Goal: Information Seeking & Learning: Find specific fact

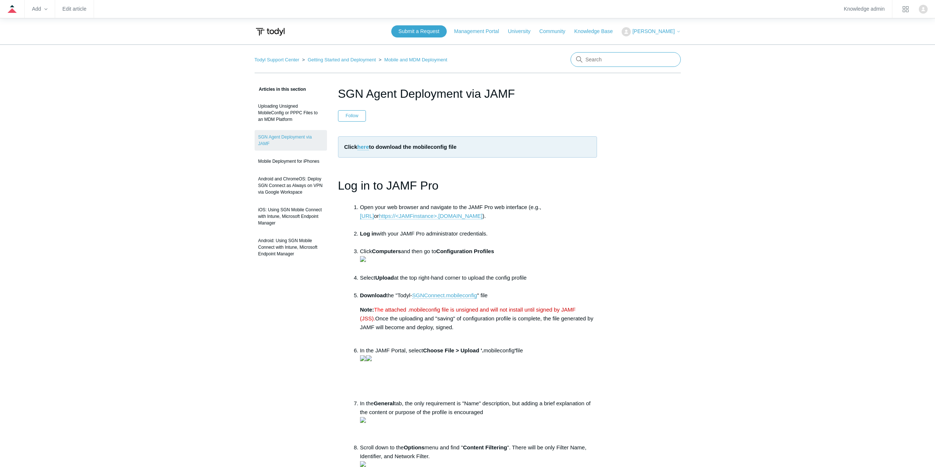
click at [624, 58] on input "Search" at bounding box center [626, 59] width 110 height 15
type input "iot"
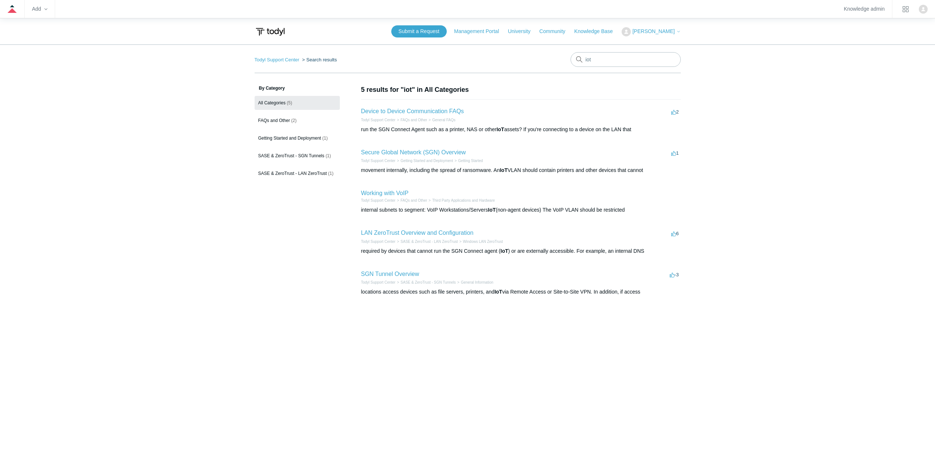
click at [401, 107] on h2 "Device to Device Communication FAQs" at bounding box center [412, 111] width 103 height 9
click at [403, 105] on li "Device to Device Communication FAQs 2 votes 2 Todyl Support Center FAQs and Oth…" at bounding box center [521, 120] width 320 height 42
click at [410, 98] on section "5 results for "iot" in All Categories Device to Device Communication FAQs 2 vot…" at bounding box center [521, 198] width 320 height 227
click at [405, 110] on link "Device to Device Communication FAQs" at bounding box center [412, 111] width 103 height 6
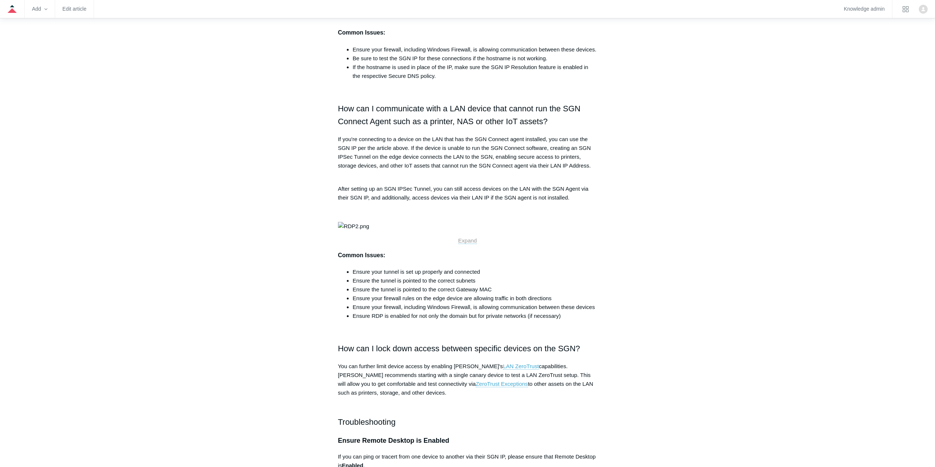
scroll to position [367, 0]
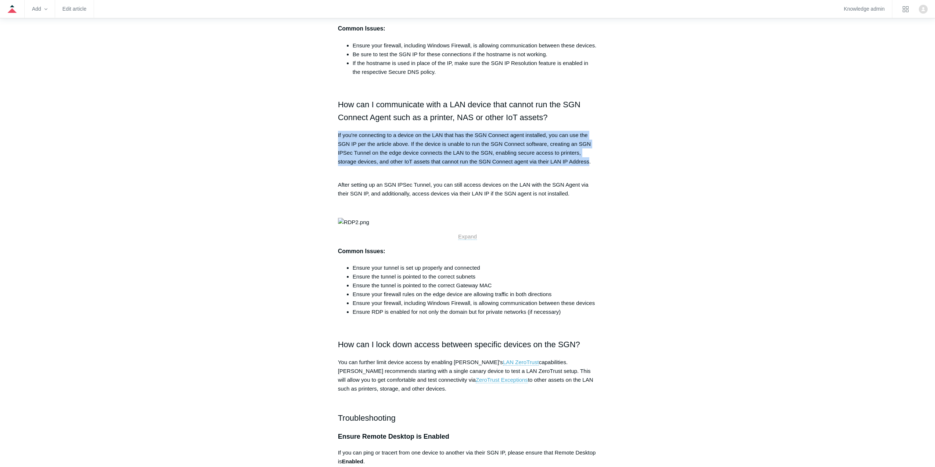
drag, startPoint x: 337, startPoint y: 208, endPoint x: 589, endPoint y: 232, distance: 253.2
click at [589, 232] on article "Device to Device Communication FAQs Follow Not yet followed by anyone This arti…" at bounding box center [467, 397] width 281 height 1361
copy p "If you're connecting to a device on the LAN that has the SGN Connect agent inst…"
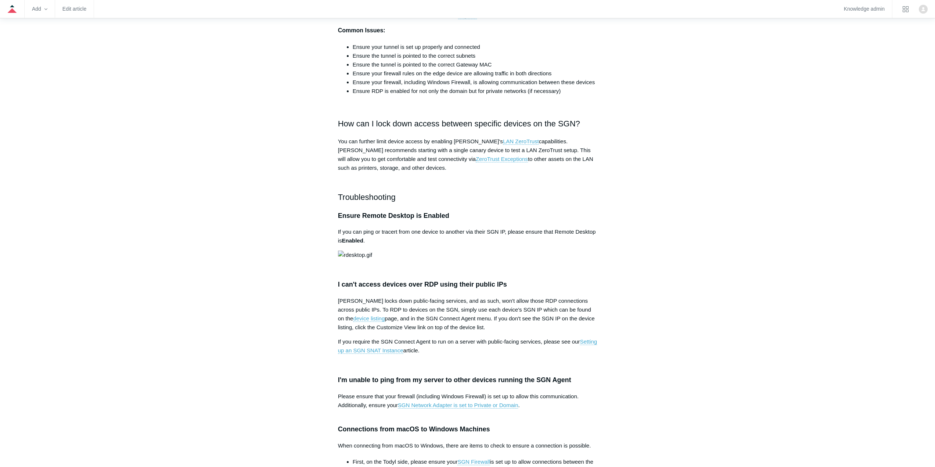
scroll to position [588, 0]
